Goal: Find specific page/section: Find specific page/section

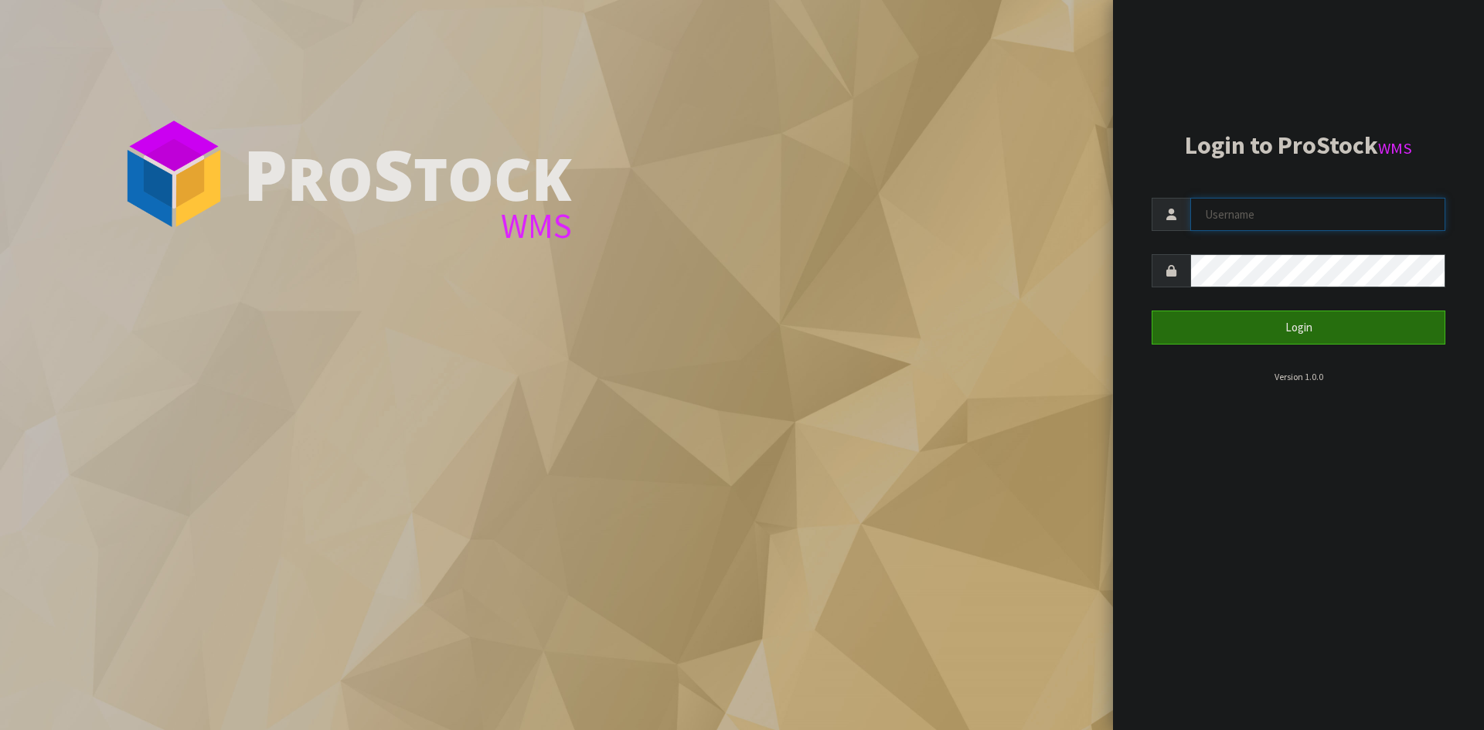
type input "Aquacooler"
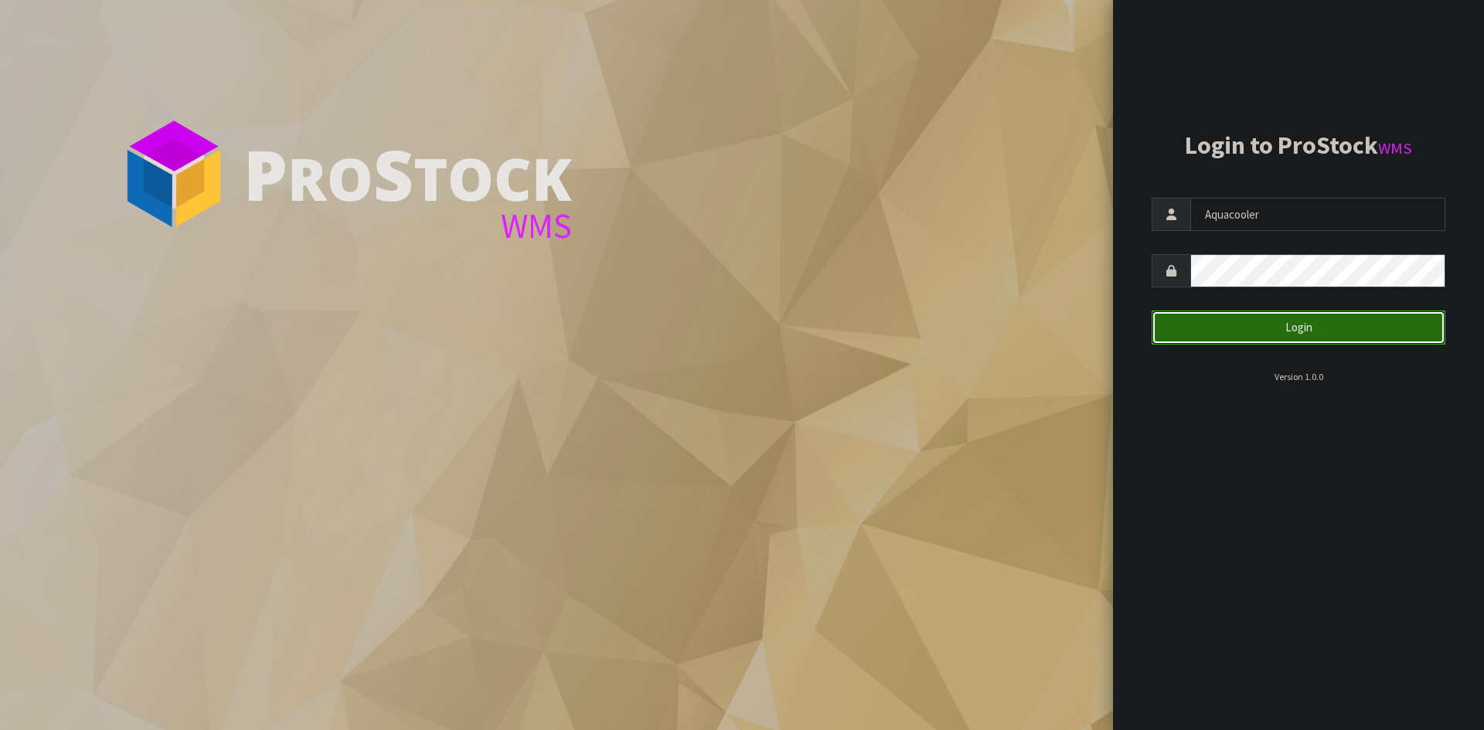
click at [1215, 335] on button "Login" at bounding box center [1299, 327] width 294 height 33
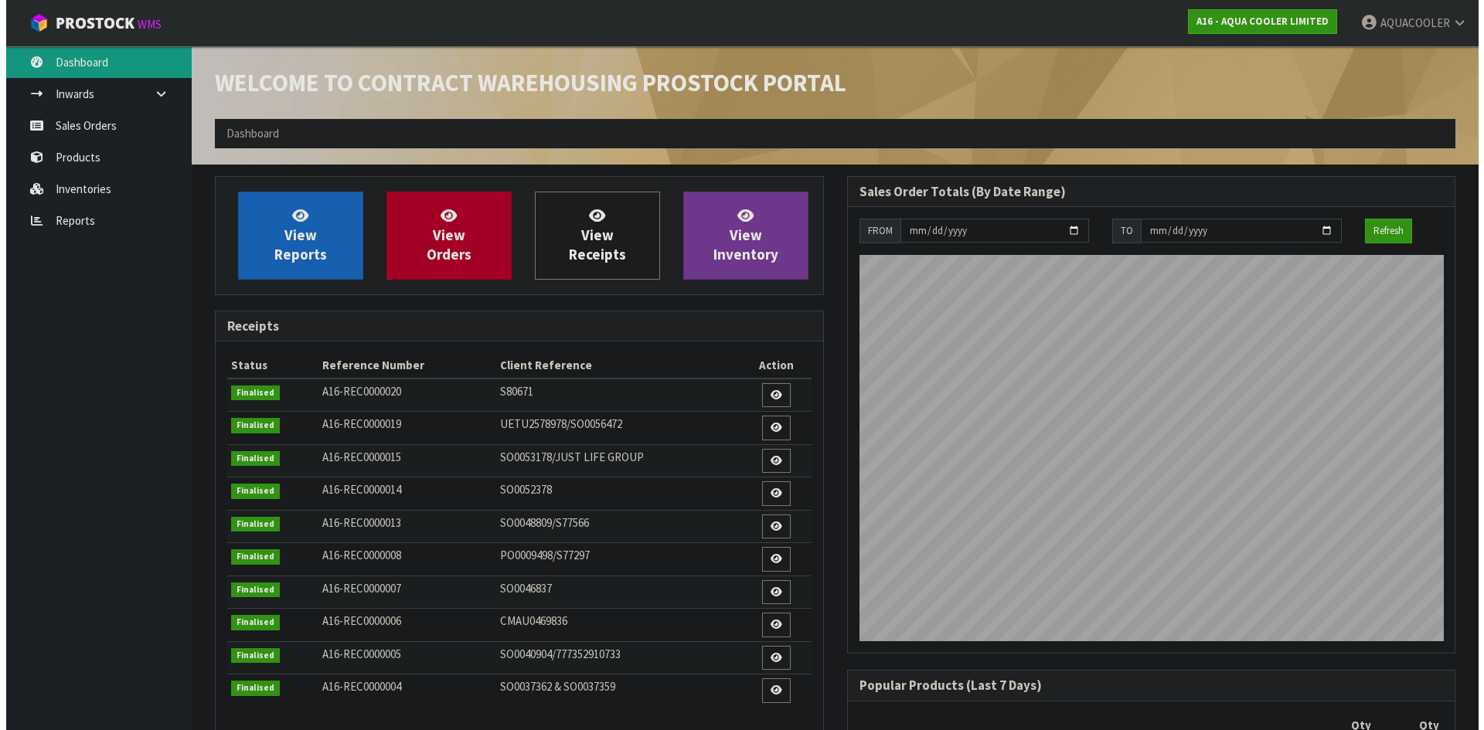
scroll to position [849, 632]
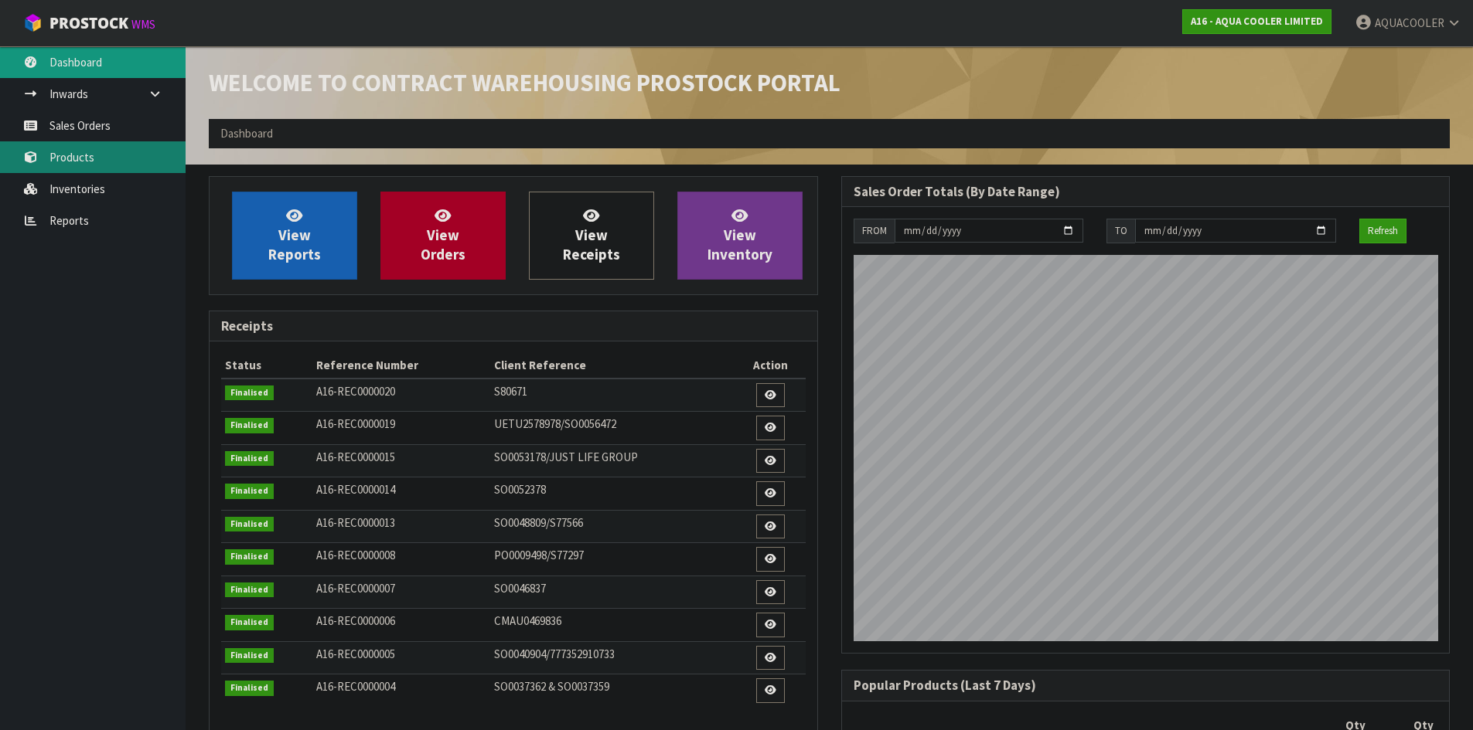
click at [71, 156] on link "Products" at bounding box center [93, 157] width 186 height 32
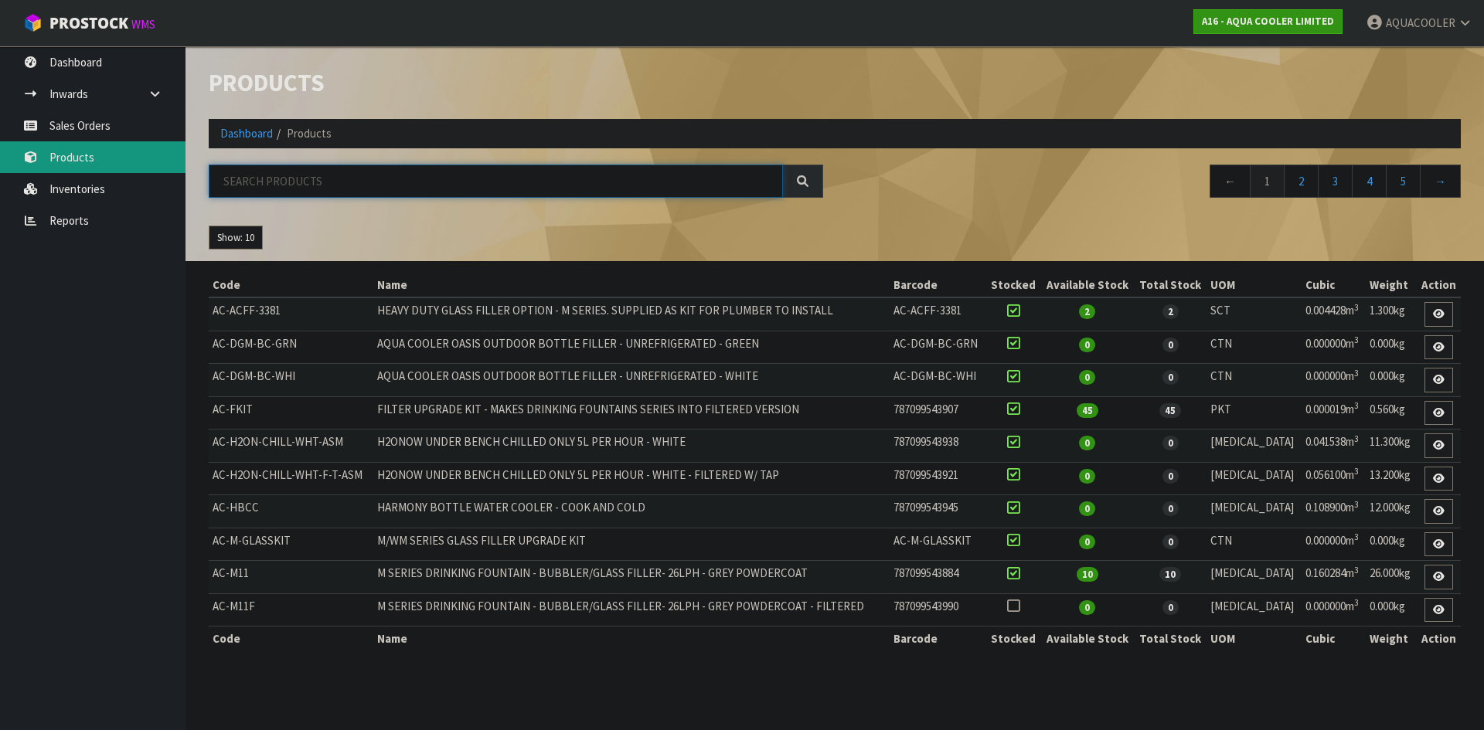
click at [342, 189] on input "text" at bounding box center [496, 181] width 574 height 33
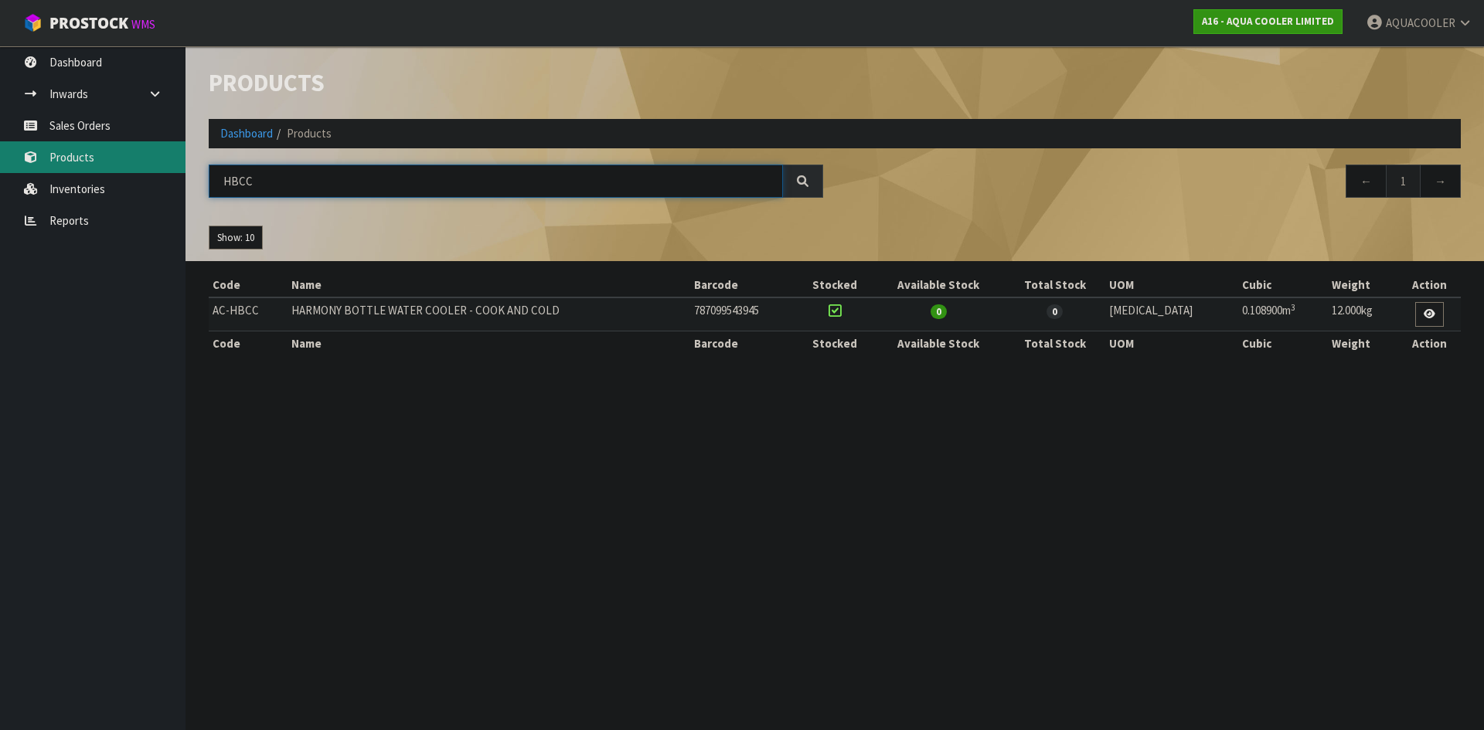
drag, startPoint x: 260, startPoint y: 176, endPoint x: 139, endPoint y: 165, distance: 121.1
click at [139, 165] on body "Toggle navigation ProStock WMS A16 - AQUA COOLER LIMITED AQUACOOLER Logout Dash…" at bounding box center [742, 365] width 1484 height 730
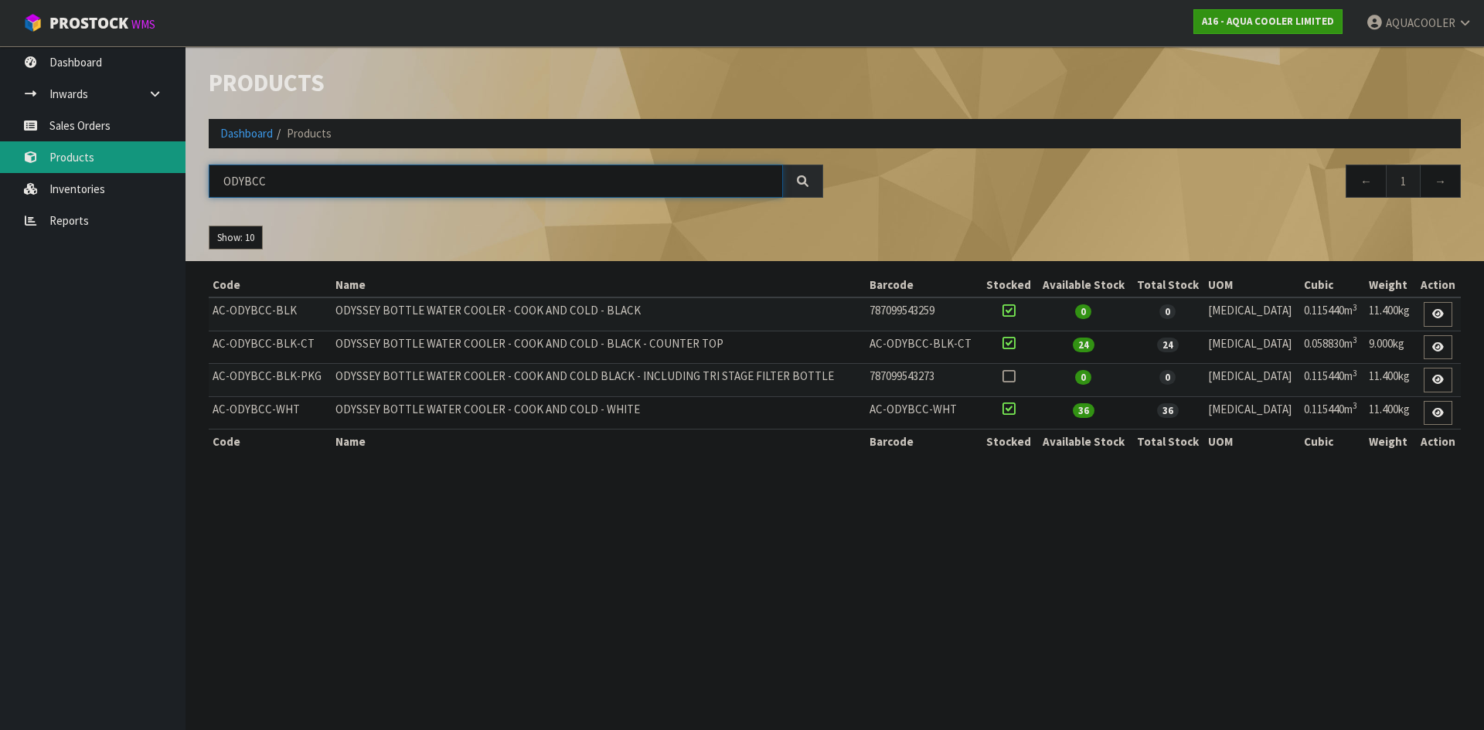
type input "ODYBCC"
drag, startPoint x: 628, startPoint y: 408, endPoint x: 242, endPoint y: 397, distance: 385.9
click at [242, 397] on tr "AC-ODYBCC-WHT ODYSSEY BOTTLE WATER COOLER - COOK AND COLD - WHITE AC-ODYBCC-WHT…" at bounding box center [835, 413] width 1252 height 33
click at [254, 410] on td "AC-ODYBCC-WHT" at bounding box center [270, 413] width 123 height 33
click at [702, 484] on section "Products Import Products Drop file here to import csv template Dashboard Produc…" at bounding box center [742, 365] width 1484 height 730
